Goal: Information Seeking & Learning: Find specific page/section

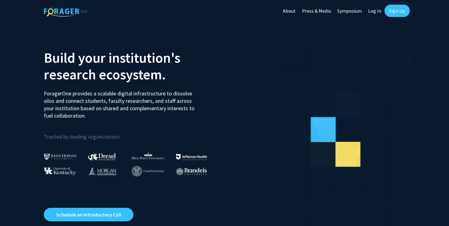
click at [372, 13] on link "Log In" at bounding box center [374, 11] width 19 height 22
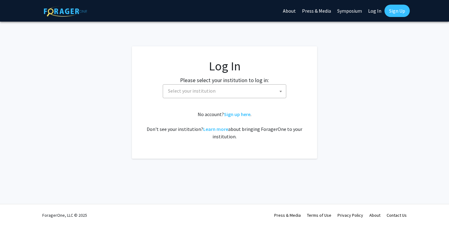
click at [255, 91] on span "Select your institution" at bounding box center [225, 91] width 120 height 13
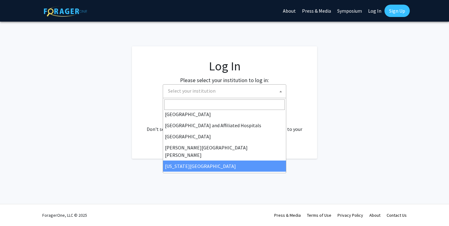
scroll to position [91, 0]
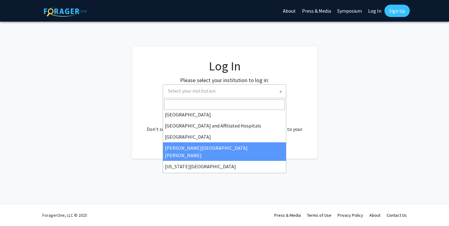
select select "1"
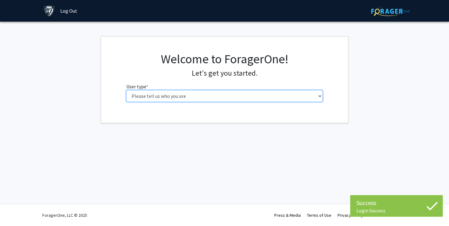
click at [153, 96] on select "Please tell us who you are Undergraduate Student Master's Student Doctoral Cand…" at bounding box center [224, 96] width 197 height 12
select select "1: undergrad"
click at [126, 90] on select "Please tell us who you are Undergraduate Student Master's Student Doctoral Cand…" at bounding box center [224, 96] width 197 height 12
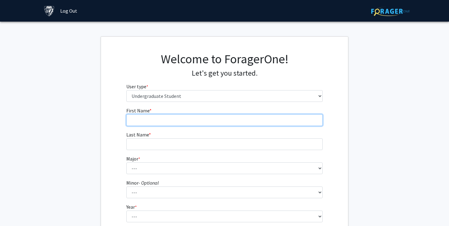
click at [262, 122] on input "First Name * required" at bounding box center [224, 120] width 197 height 12
type input "[PERSON_NAME]"
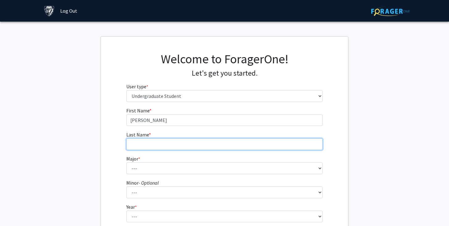
click at [223, 149] on input "Last Name * required" at bounding box center [224, 144] width 197 height 12
type input "[PERSON_NAME]"
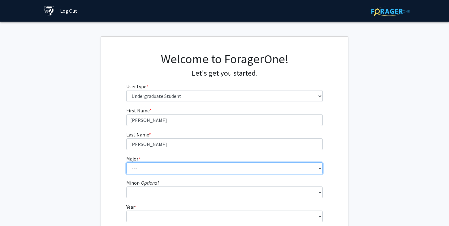
click at [196, 171] on select "--- Africana Studies Anthropology Applied Mathematics & Statistics Archaeology …" at bounding box center [224, 168] width 197 height 12
select select "34: 48"
click at [126, 162] on select "--- Africana Studies Anthropology Applied Mathematics & Statistics Archaeology …" at bounding box center [224, 168] width 197 height 12
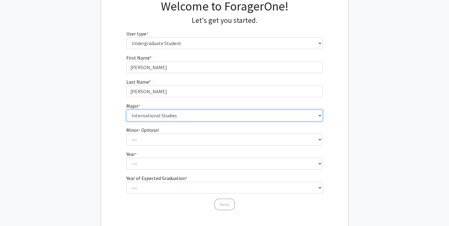
scroll to position [56, 0]
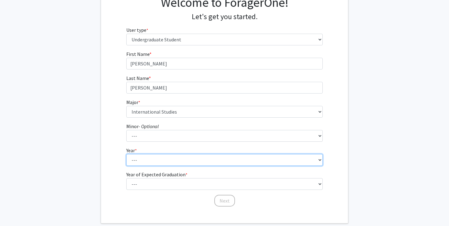
click at [156, 161] on select "--- First-year Sophomore Junior Senior Postbaccalaureate Certificate" at bounding box center [224, 160] width 197 height 12
select select "1: first-year"
click at [126, 154] on select "--- First-year Sophomore Junior Senior Postbaccalaureate Certificate" at bounding box center [224, 160] width 197 height 12
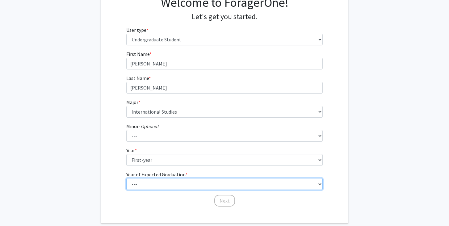
click at [157, 181] on select "--- 2025 2026 2027 2028 2029 2030 2031 2032 2033 2034" at bounding box center [224, 184] width 197 height 12
select select "5: 2029"
click at [126, 178] on select "--- 2025 2026 2027 2028 2029 2030 2031 2032 2033 2034" at bounding box center [224, 184] width 197 height 12
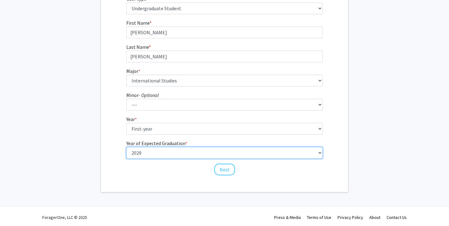
scroll to position [90, 0]
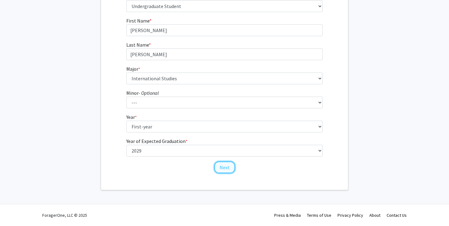
click at [216, 169] on button "Next" at bounding box center [224, 167] width 21 height 12
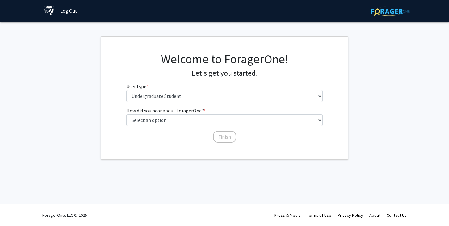
scroll to position [0, 0]
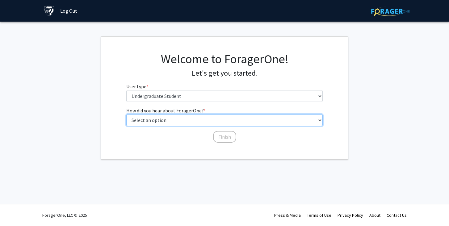
click at [207, 121] on select "Select an option Peer/student recommendation Faculty/staff recommendation Unive…" at bounding box center [224, 120] width 197 height 12
select select "2: faculty_recommendation"
click at [126, 114] on select "Select an option Peer/student recommendation Faculty/staff recommendation Unive…" at bounding box center [224, 120] width 197 height 12
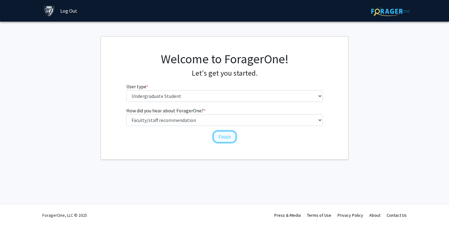
click at [220, 138] on button "Finish" at bounding box center [224, 137] width 23 height 12
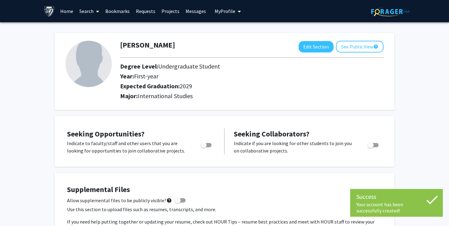
click at [68, 12] on link "Home" at bounding box center [66, 11] width 19 height 22
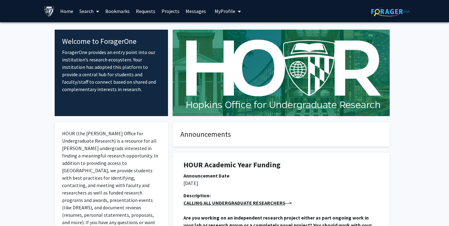
click at [91, 13] on link "Search" at bounding box center [89, 11] width 26 height 22
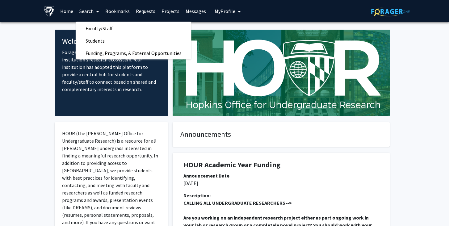
click at [268, 13] on div "Skip navigation Home Search Faculty/Staff Students Funding, Programs, & Externa…" at bounding box center [224, 11] width 370 height 22
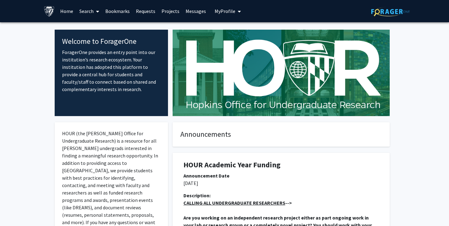
click at [96, 10] on span at bounding box center [97, 12] width 6 height 22
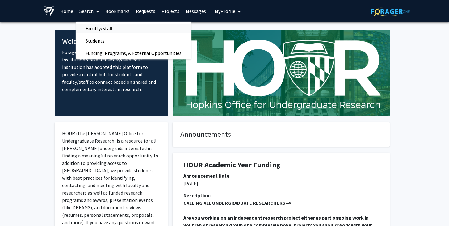
click at [95, 28] on span "Faculty/Staff" at bounding box center [98, 28] width 45 height 12
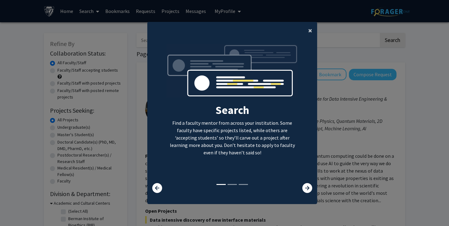
click at [310, 34] on span "×" at bounding box center [310, 31] width 4 height 10
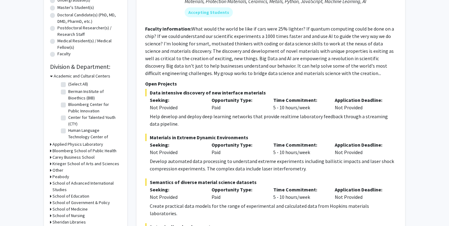
scroll to position [138, 0]
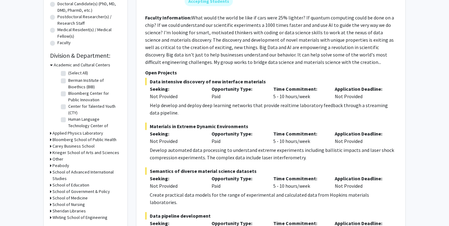
click at [50, 172] on icon at bounding box center [51, 172] width 2 height 6
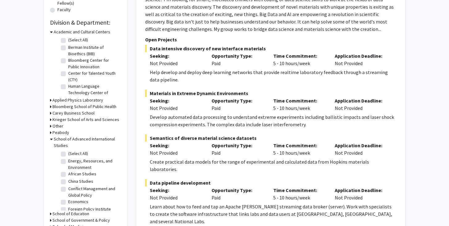
scroll to position [176, 0]
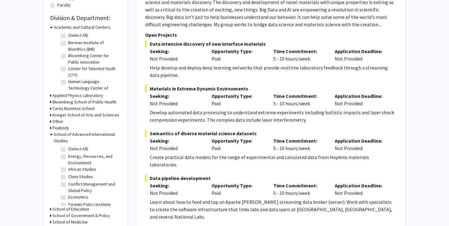
click at [68, 150] on label "(Select All)" at bounding box center [78, 149] width 20 height 6
click at [68, 150] on input "(Select All)" at bounding box center [70, 148] width 4 height 4
checkbox input "true"
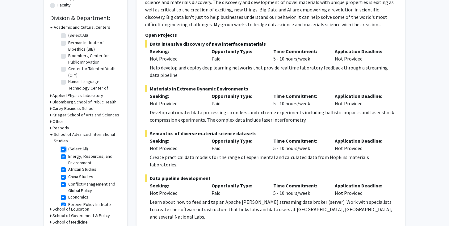
checkbox input "true"
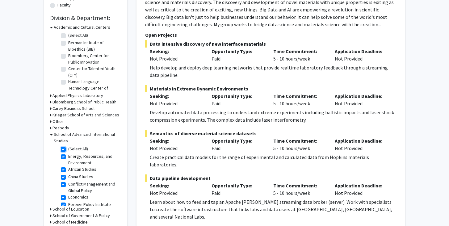
checkbox input "true"
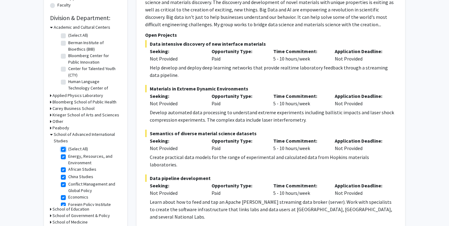
checkbox input "true"
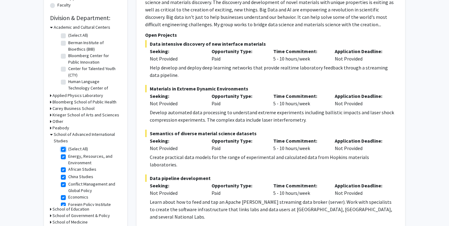
checkbox input "true"
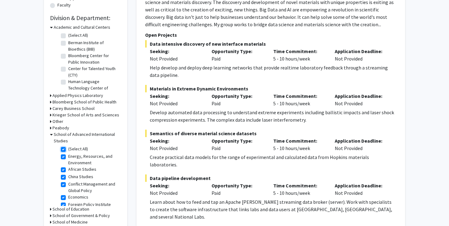
checkbox input "true"
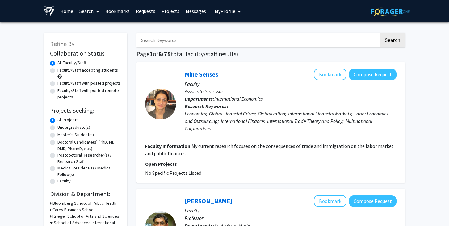
click at [82, 84] on label "Faculty/Staff with posted projects" at bounding box center [88, 83] width 63 height 6
click at [61, 84] on input "Faculty/Staff with posted projects" at bounding box center [59, 82] width 4 height 4
radio input "true"
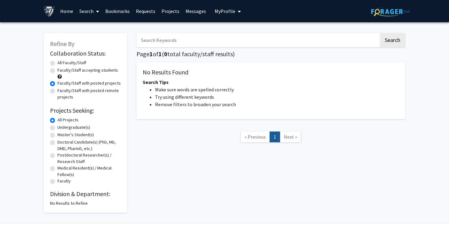
click at [82, 71] on label "Faculty/Staff accepting students" at bounding box center [87, 70] width 60 height 6
click at [61, 71] on input "Faculty/Staff accepting students" at bounding box center [59, 69] width 4 height 4
radio input "true"
click at [67, 61] on label "All Faculty/Staff" at bounding box center [71, 63] width 29 height 6
click at [61, 61] on input "All Faculty/Staff" at bounding box center [59, 62] width 4 height 4
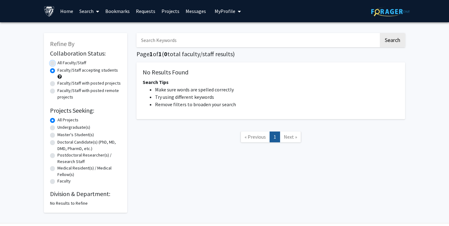
radio input "true"
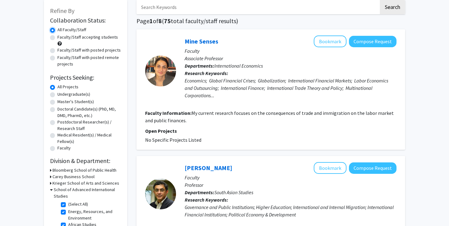
scroll to position [10, 0]
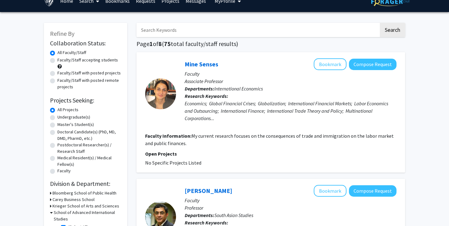
click at [81, 73] on label "Faculty/Staff with posted projects" at bounding box center [88, 73] width 63 height 6
click at [61, 73] on input "Faculty/Staff with posted projects" at bounding box center [59, 72] width 4 height 4
radio input "true"
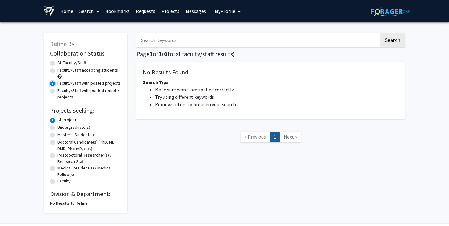
scroll to position [19, 0]
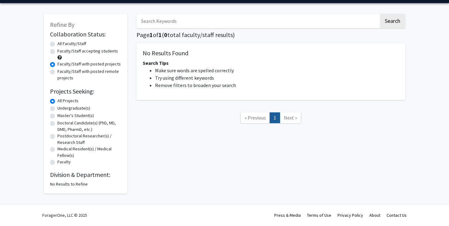
click at [79, 50] on label "Faculty/Staff accepting students" at bounding box center [87, 51] width 60 height 6
click at [61, 50] on input "Faculty/Staff accepting students" at bounding box center [59, 50] width 4 height 4
radio input "true"
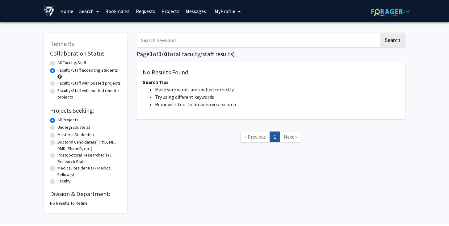
click at [67, 92] on label "Faculty/Staff with posted remote projects" at bounding box center [89, 93] width 64 height 13
click at [61, 91] on input "Faculty/Staff with posted remote projects" at bounding box center [59, 89] width 4 height 4
radio input "true"
click at [69, 61] on label "All Faculty/Staff" at bounding box center [71, 63] width 29 height 6
click at [61, 61] on input "All Faculty/Staff" at bounding box center [59, 62] width 4 height 4
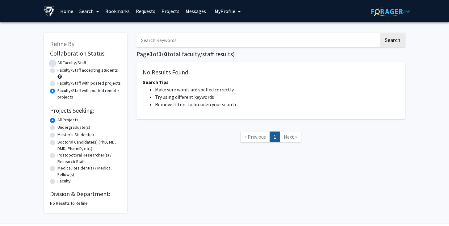
radio input "true"
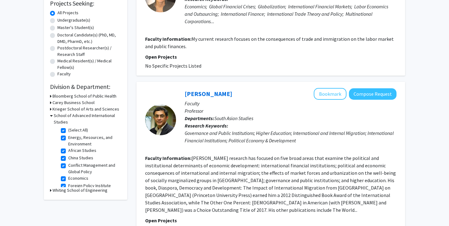
scroll to position [113, 0]
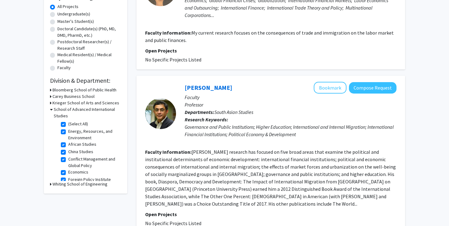
click at [53, 108] on div "School of Advanced International Studies" at bounding box center [85, 112] width 71 height 13
click at [51, 109] on icon at bounding box center [51, 109] width 3 height 6
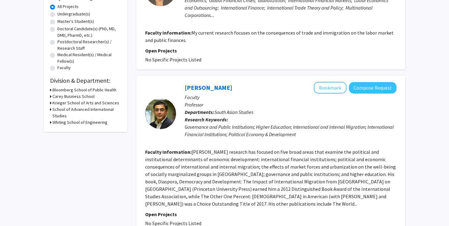
click at [51, 102] on icon at bounding box center [51, 103] width 2 height 6
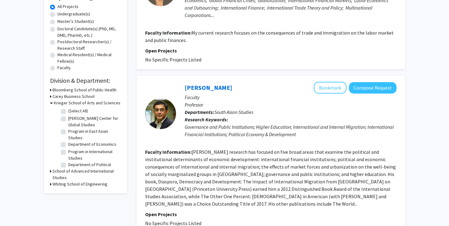
click at [68, 110] on label "(Select All)" at bounding box center [78, 111] width 20 height 6
click at [68, 110] on input "(Select All)" at bounding box center [70, 110] width 4 height 4
checkbox input "true"
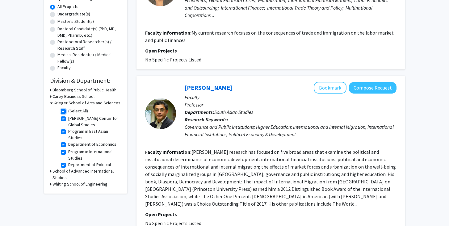
checkbox input "true"
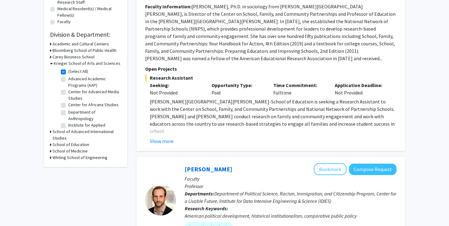
scroll to position [159, 0]
click at [68, 72] on label "(Select All)" at bounding box center [78, 72] width 20 height 6
click at [68, 72] on input "(Select All)" at bounding box center [70, 71] width 4 height 4
checkbox input "false"
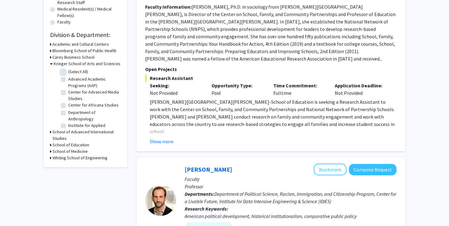
checkbox input "false"
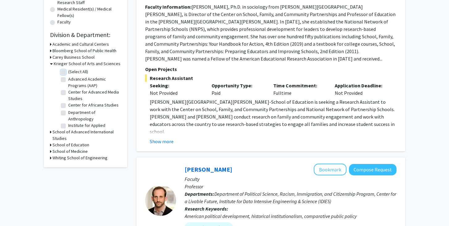
checkbox input "false"
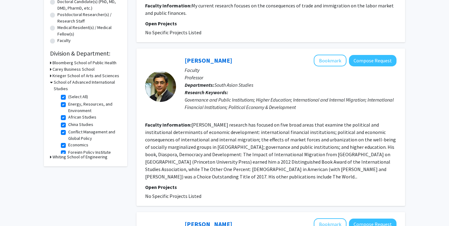
click at [68, 98] on label "(Select All)" at bounding box center [78, 97] width 20 height 6
click at [68, 98] on input "(Select All)" at bounding box center [70, 96] width 4 height 4
checkbox input "false"
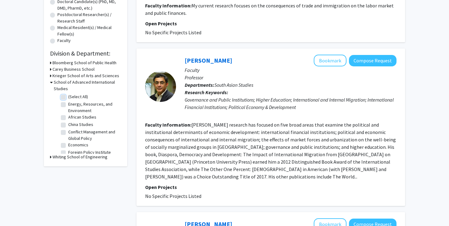
checkbox input "false"
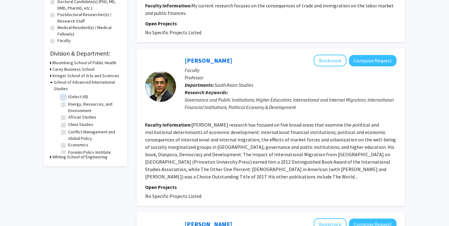
checkbox input "false"
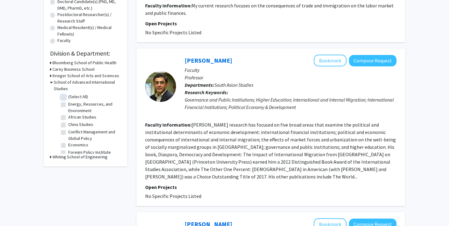
checkbox input "false"
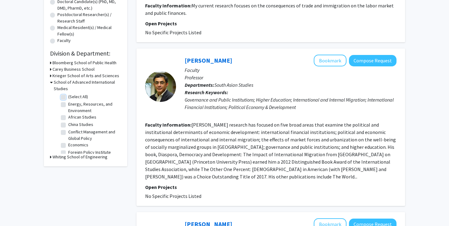
checkbox input "false"
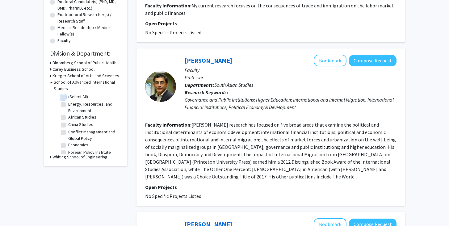
checkbox input "false"
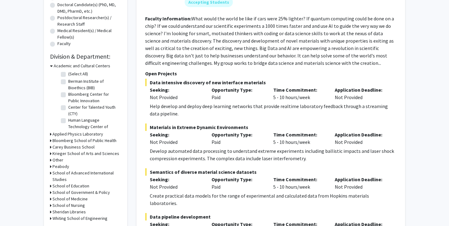
scroll to position [137, 0]
click at [52, 66] on div "Academic and Cultural Centers" at bounding box center [85, 66] width 71 height 6
click at [51, 66] on icon at bounding box center [51, 66] width 3 height 6
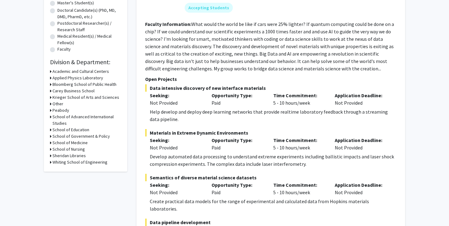
scroll to position [131, 0]
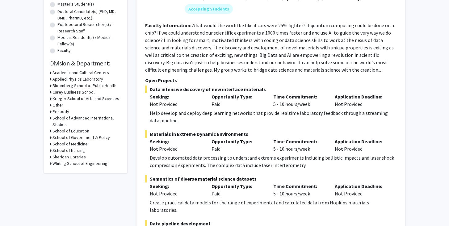
click at [51, 99] on icon at bounding box center [51, 98] width 2 height 6
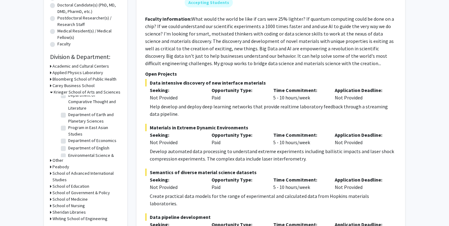
scroll to position [188, 0]
click at [68, 135] on label "Department of Economics" at bounding box center [92, 138] width 48 height 6
click at [68, 135] on input "Department of Economics" at bounding box center [70, 137] width 4 height 4
checkbox input "true"
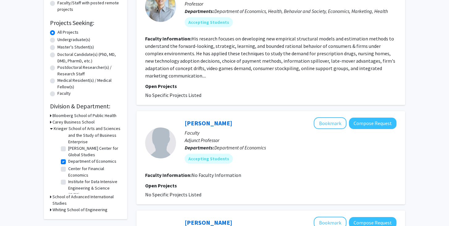
scroll to position [36, 0]
click at [68, 160] on label "Department of Economics" at bounding box center [92, 159] width 48 height 6
click at [68, 160] on input "Department of Economics" at bounding box center [70, 158] width 4 height 4
checkbox input "false"
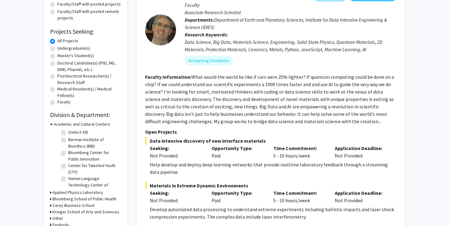
click at [52, 123] on icon at bounding box center [51, 124] width 3 height 6
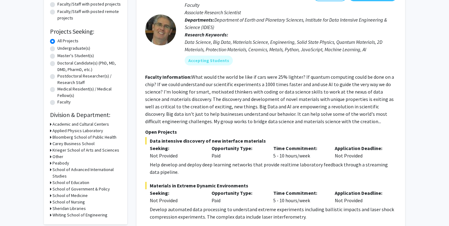
click at [51, 150] on icon at bounding box center [51, 150] width 2 height 6
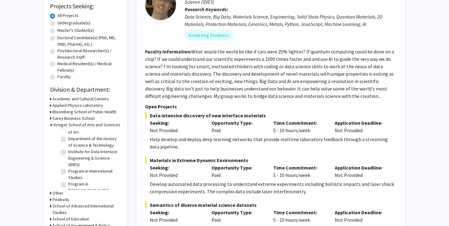
scroll to position [300, 0]
click at [68, 163] on label "Program in International Studies" at bounding box center [93, 169] width 51 height 13
click at [68, 163] on input "Program in International Studies" at bounding box center [70, 165] width 4 height 4
checkbox input "true"
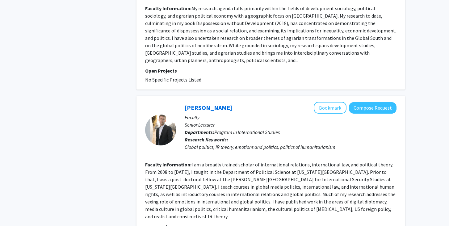
scroll to position [1459, 0]
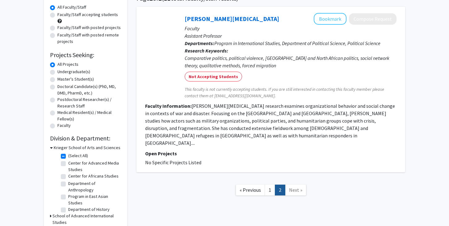
scroll to position [59, 0]
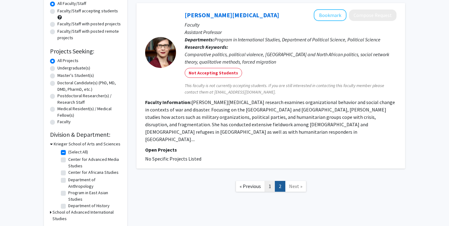
click at [271, 181] on link "1" at bounding box center [269, 186] width 10 height 11
